Goal: Register for event/course

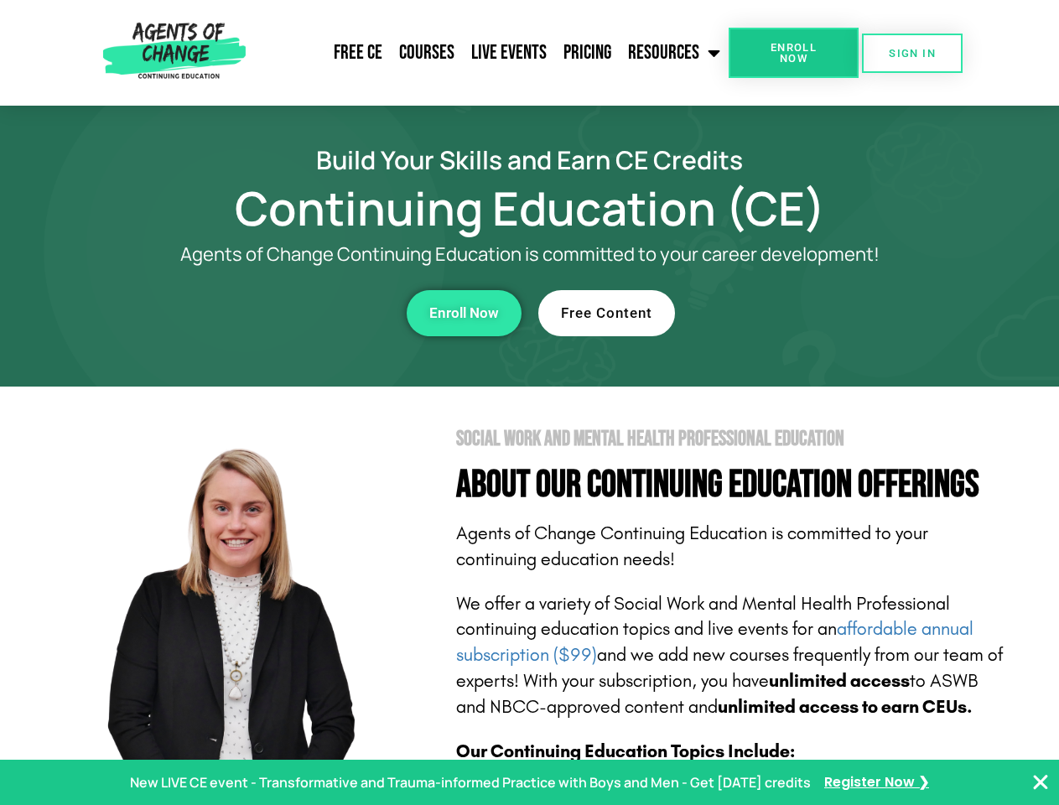
click at [529, 402] on section "Social Work and Mental Health Professional Education About Our Continuing Educa…" at bounding box center [529, 738] width 1059 height 704
click at [675, 53] on link "Resources" at bounding box center [674, 53] width 109 height 42
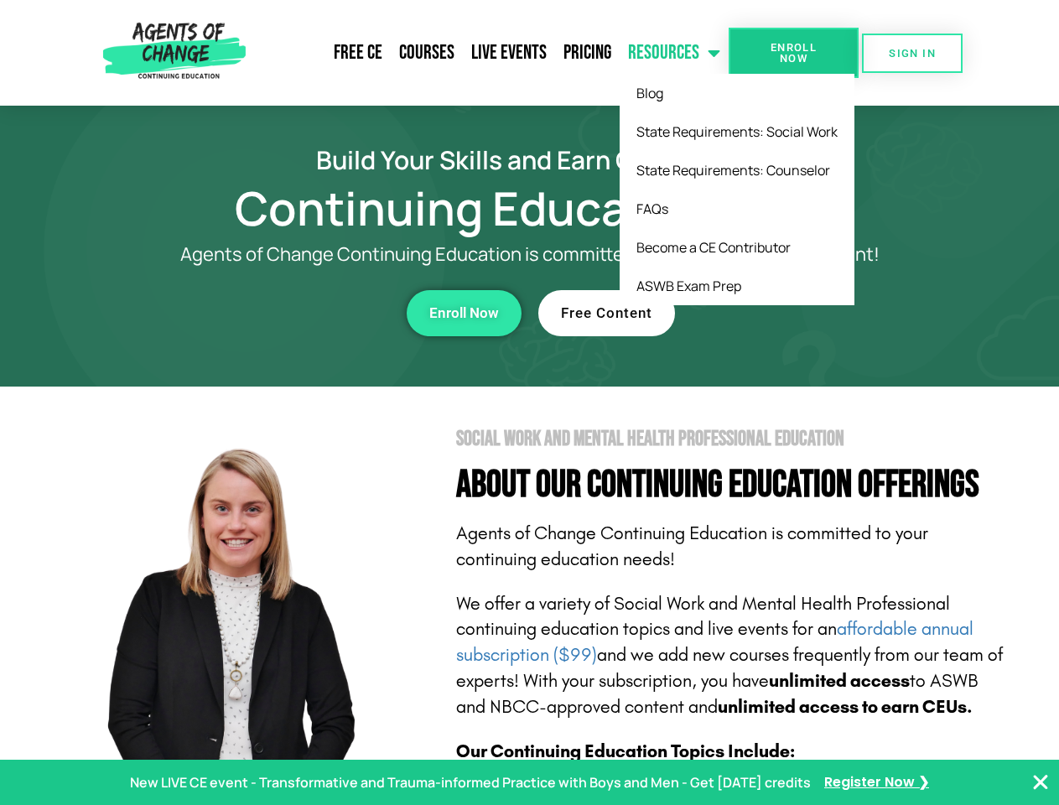
click at [793, 53] on span "Enroll Now" at bounding box center [793, 53] width 76 height 22
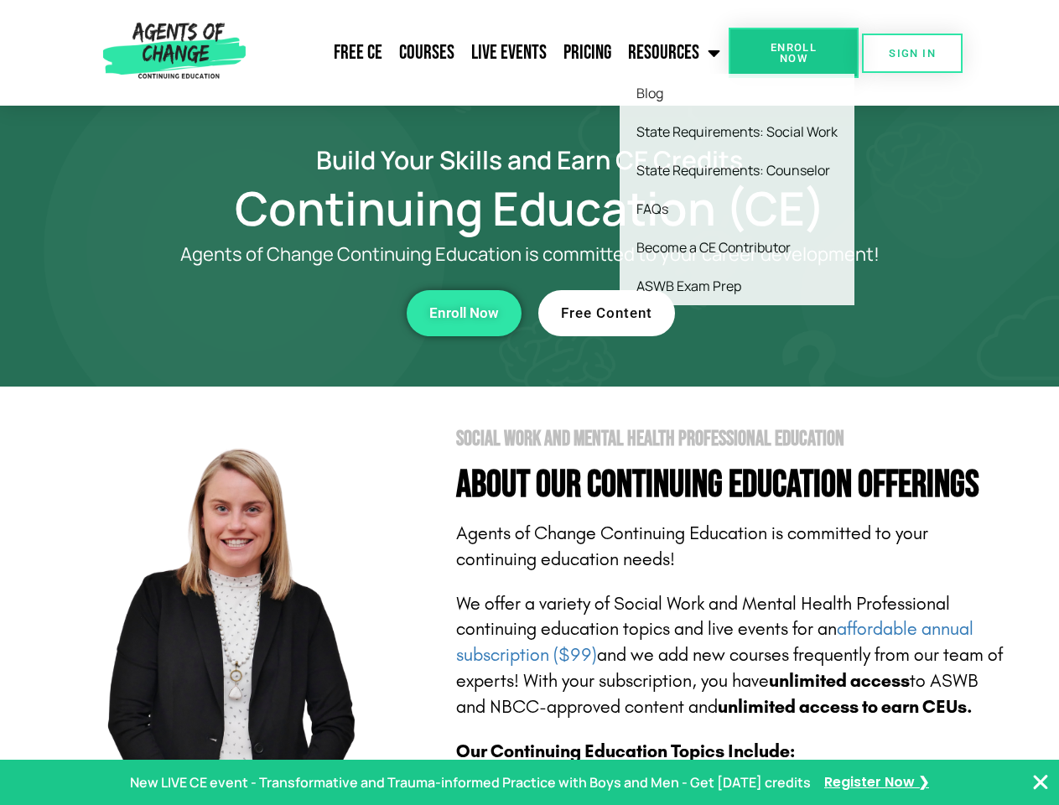
click at [793, 53] on span "Enroll Now" at bounding box center [793, 53] width 76 height 22
click at [912, 53] on span "SIGN IN" at bounding box center [912, 53] width 47 height 11
click at [291, 313] on div "Enroll Now" at bounding box center [290, 313] width 461 height 46
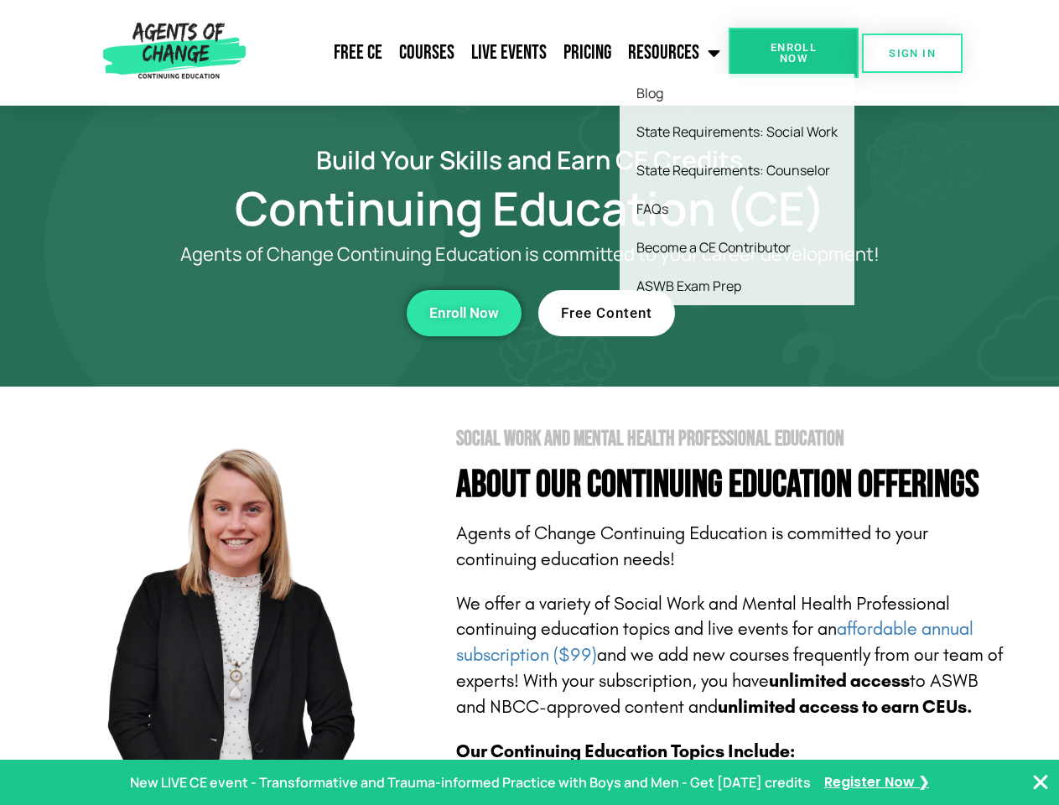
click at [464, 313] on span "Enroll Now" at bounding box center [464, 313] width 70 height 14
